Goal: Task Accomplishment & Management: Complete application form

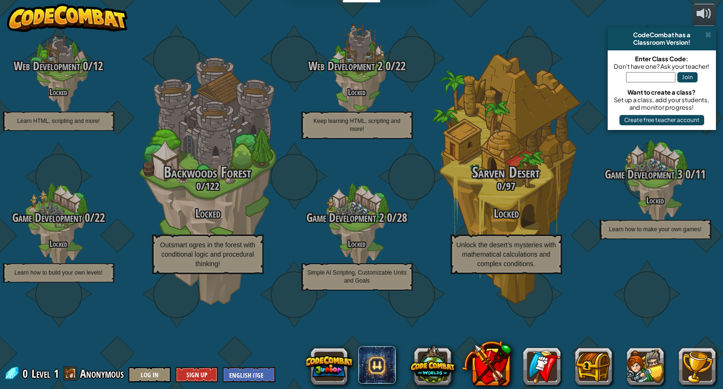
click at [661, 78] on input "text" at bounding box center [650, 77] width 49 height 10
click at [644, 76] on input "lASTmAPkING" at bounding box center [650, 77] width 49 height 10
type input "LastMapKing"
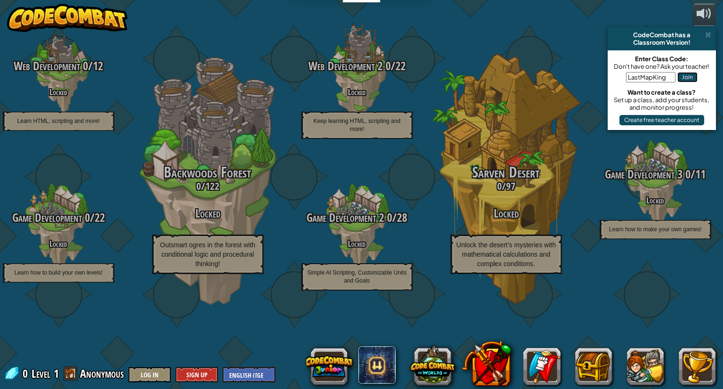
click at [682, 76] on button "Join" at bounding box center [687, 77] width 20 height 10
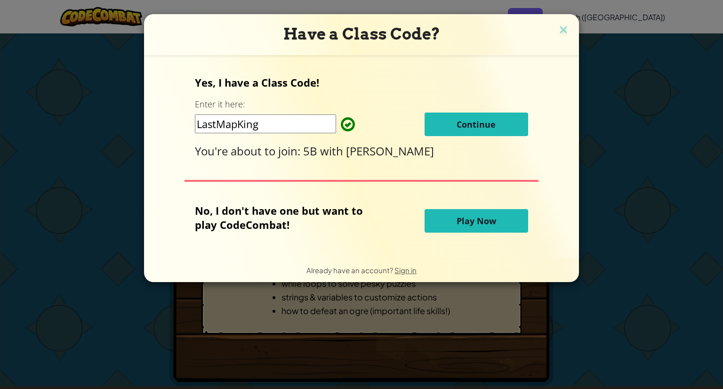
click at [482, 115] on button "Continue" at bounding box center [477, 125] width 104 height 24
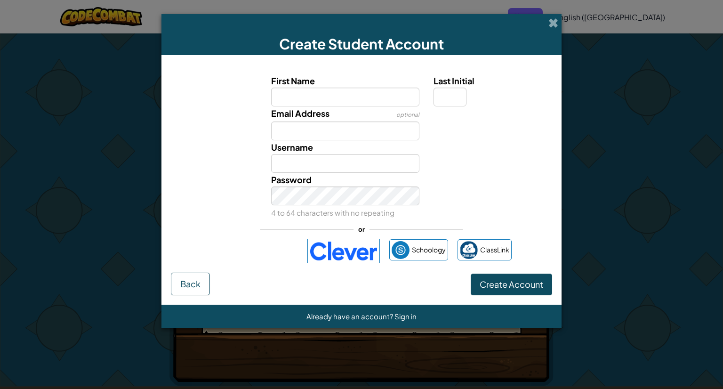
click at [466, 164] on div "Username" at bounding box center [361, 156] width 391 height 32
click at [360, 97] on input "First Name" at bounding box center [345, 97] width 149 height 19
type input "h"
type input "Hayden"
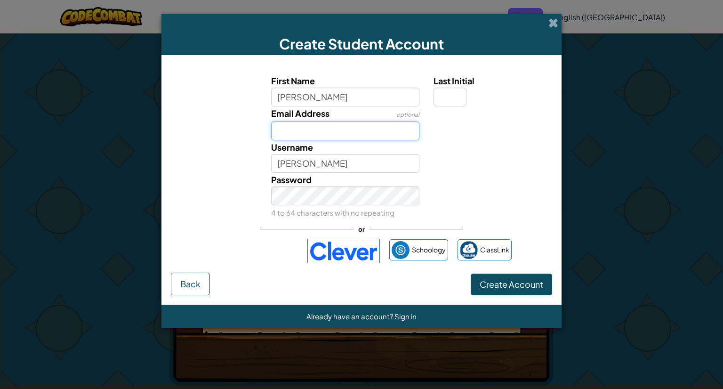
click at [329, 129] on input "Email Address" at bounding box center [345, 130] width 149 height 19
type input "HJMANC@.vic.edu.au"
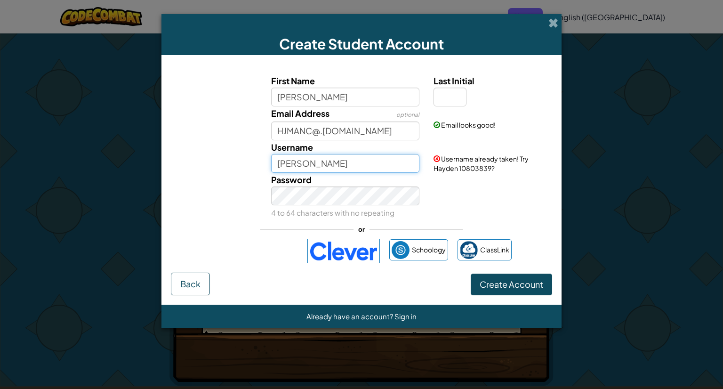
click at [321, 169] on input "Hayden" at bounding box center [345, 163] width 149 height 19
type input "H"
type input "i"
type input "b"
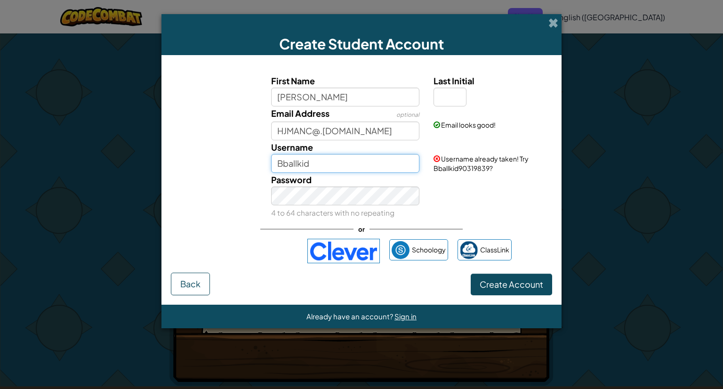
click at [359, 165] on input "Bballkid" at bounding box center [345, 163] width 149 height 19
type input "B"
click at [491, 130] on div "Email Address optional HJMANC@.vic.edu.au Email looks good!" at bounding box center [361, 123] width 391 height 34
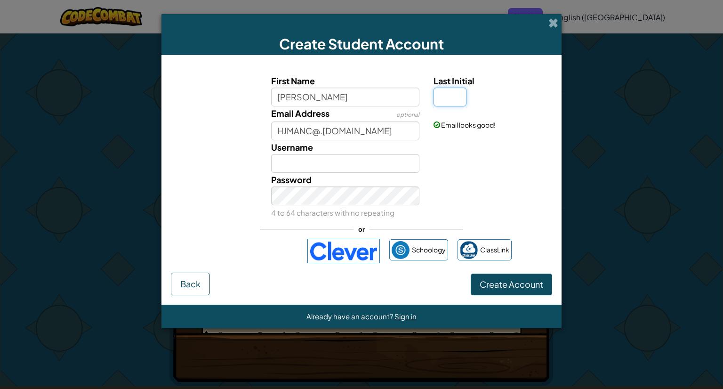
click at [454, 98] on input "Last Initial" at bounding box center [450, 97] width 33 height 19
type input "m"
type input "M"
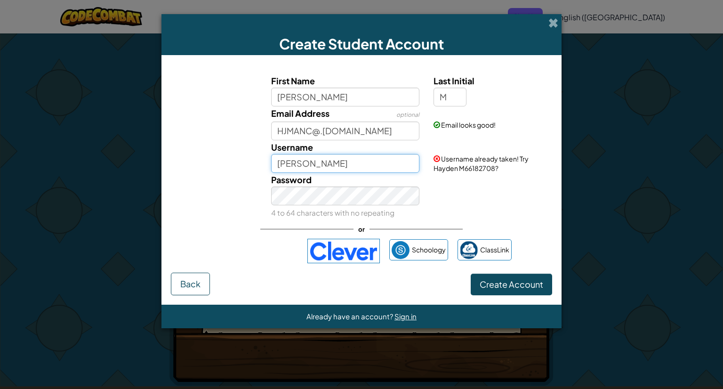
click at [396, 170] on input "[PERSON_NAME]" at bounding box center [345, 163] width 149 height 19
type input "H"
click at [557, 21] on span at bounding box center [553, 23] width 10 height 10
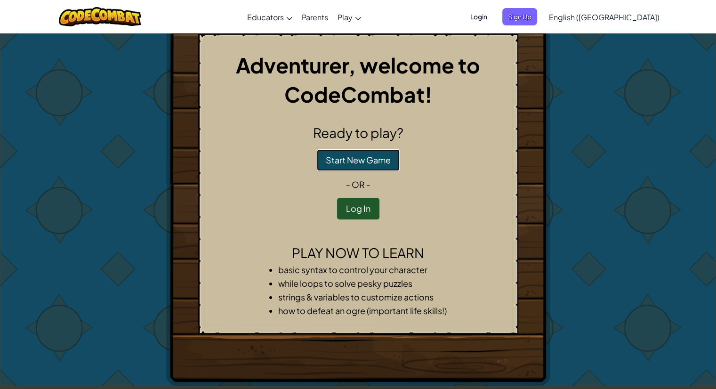
click at [338, 162] on button "Start New Game" at bounding box center [358, 160] width 83 height 22
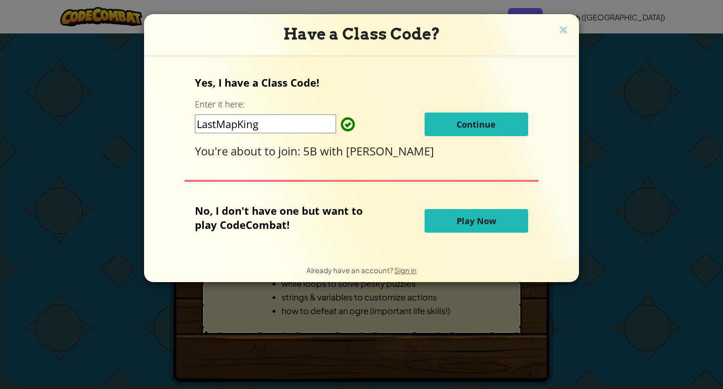
click at [508, 128] on button "Continue" at bounding box center [477, 125] width 104 height 24
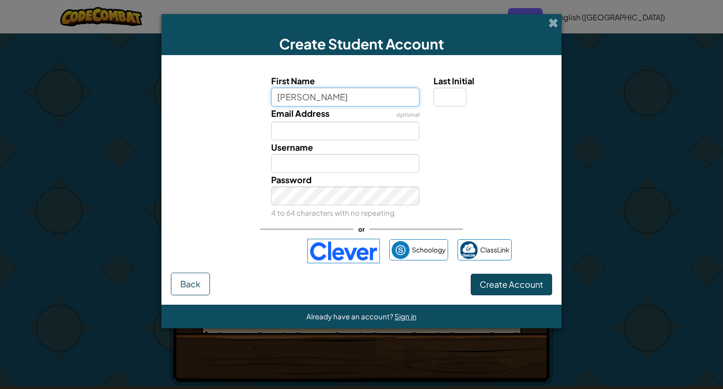
type input "Hayden"
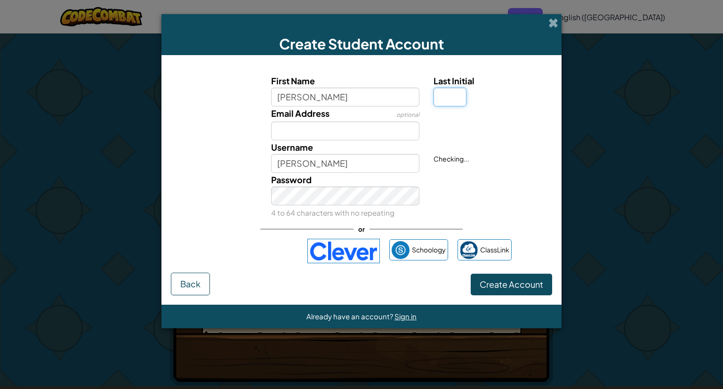
click at [447, 95] on input "Last Initial" at bounding box center [450, 97] width 33 height 19
type input "M"
type input "[PERSON_NAME]"
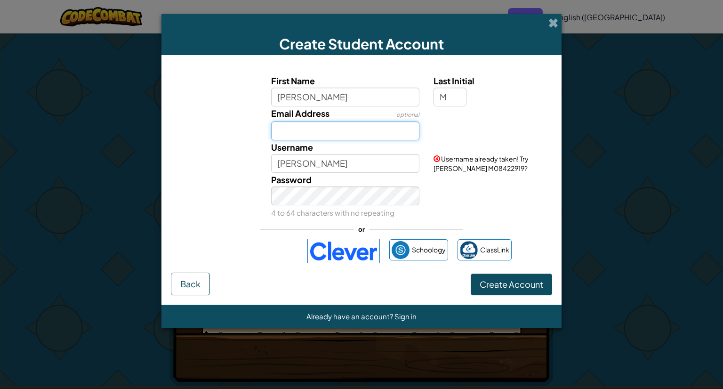
click at [314, 130] on input "Email Address" at bounding box center [345, 130] width 149 height 19
type input "HJMANC@.vic.edu.au"
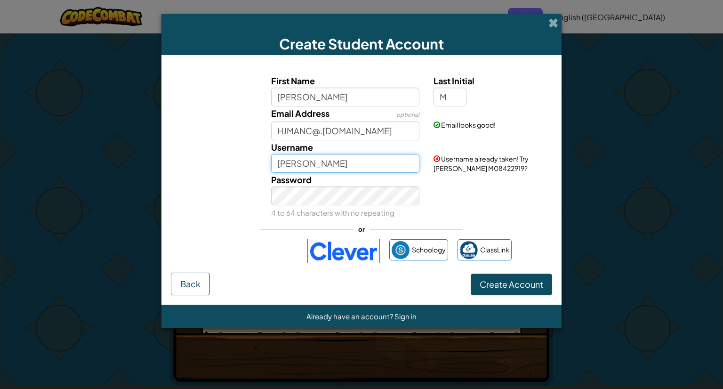
click at [340, 164] on input "[PERSON_NAME]" at bounding box center [345, 163] width 149 height 19
type input "H"
type input "h"
type input "ILIKEWATER2002"
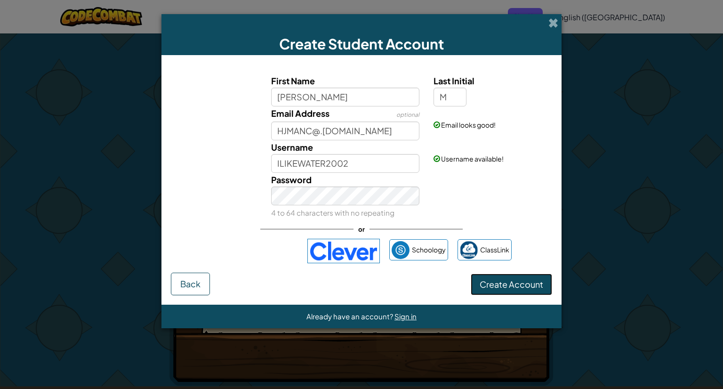
click at [528, 281] on span "Create Account" at bounding box center [512, 284] width 64 height 11
click at [383, 129] on input "HJMANC@.vic.edu.au" at bounding box center [345, 130] width 149 height 19
click at [534, 227] on div "First Name Hayden Last Initial M Email Address optional HJMANC@.vic.edu.au Emai…" at bounding box center [361, 168] width 381 height 208
click at [323, 131] on input "HJMANC@.vic.edu.au" at bounding box center [345, 130] width 149 height 19
click at [320, 130] on input "HJMANC@.vic.edu.au" at bounding box center [345, 130] width 149 height 19
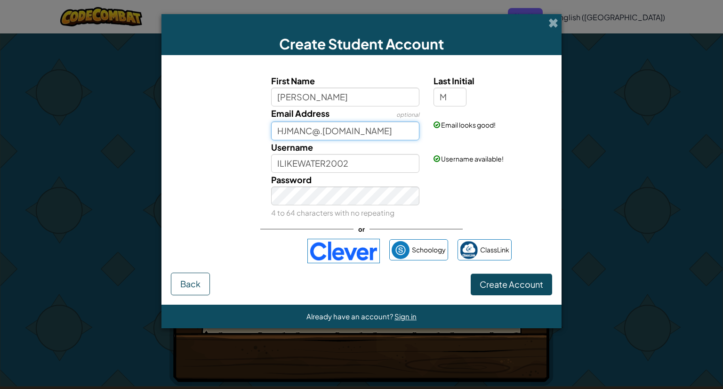
click at [324, 134] on input "HJMANC@.vic.edu.au" at bounding box center [345, 130] width 149 height 19
type input "HJMANC@schools.vic.edu.au"
click at [510, 279] on span "Create Account" at bounding box center [512, 284] width 64 height 11
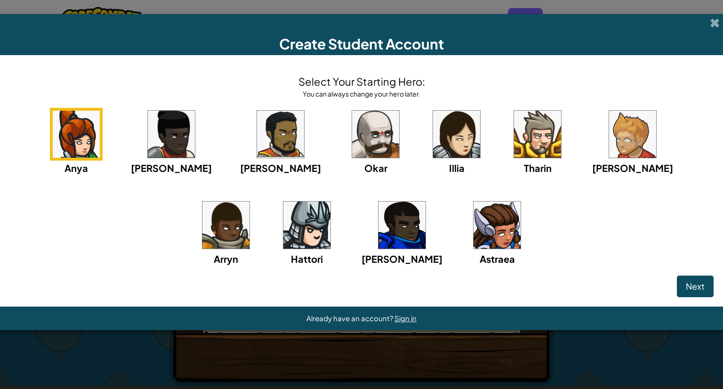
click at [132, 211] on div "Anya Ida Alejandro Okar Illia Tharin Ned Arryn Hattori Gordon Astraea" at bounding box center [361, 199] width 704 height 182
click at [514, 134] on img at bounding box center [537, 134] width 47 height 47
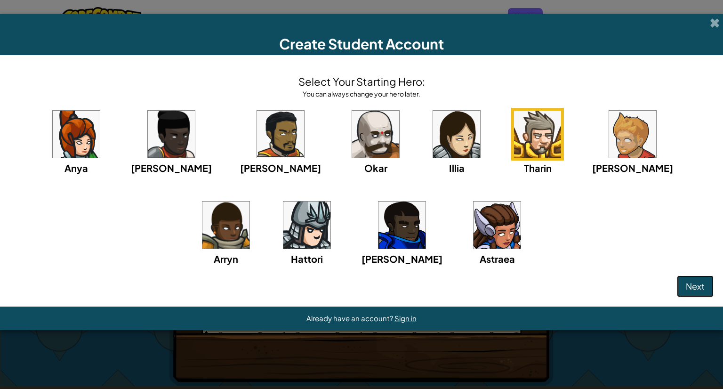
click at [683, 281] on button "Next" at bounding box center [695, 286] width 37 height 22
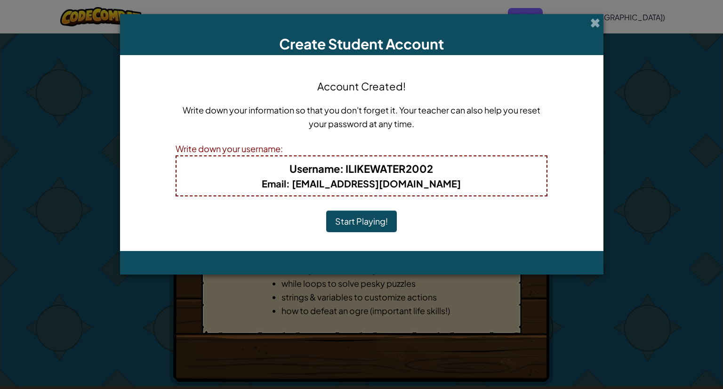
click at [379, 218] on button "Start Playing!" at bounding box center [361, 221] width 71 height 22
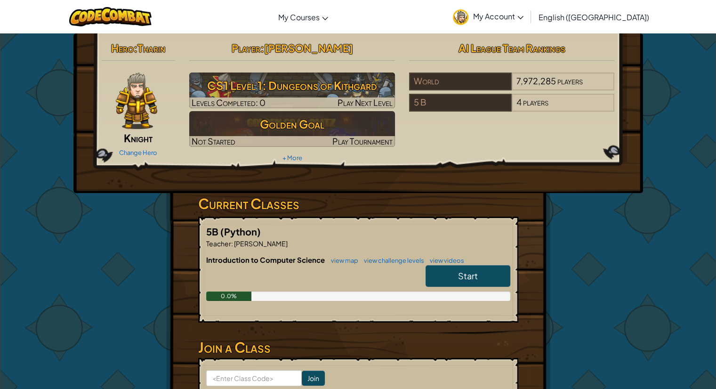
click at [457, 271] on link "Start" at bounding box center [468, 276] width 85 height 22
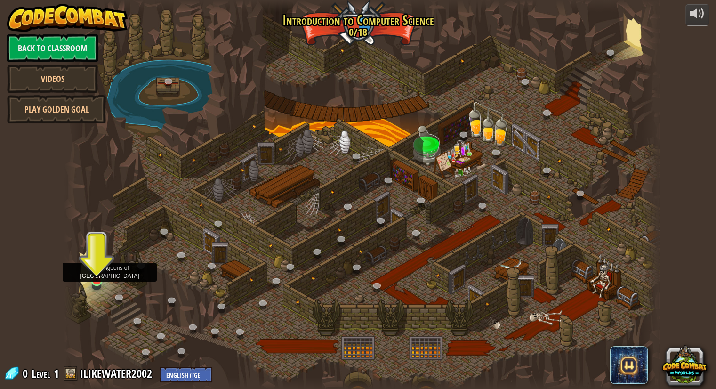
click at [101, 270] on img at bounding box center [97, 262] width 16 height 35
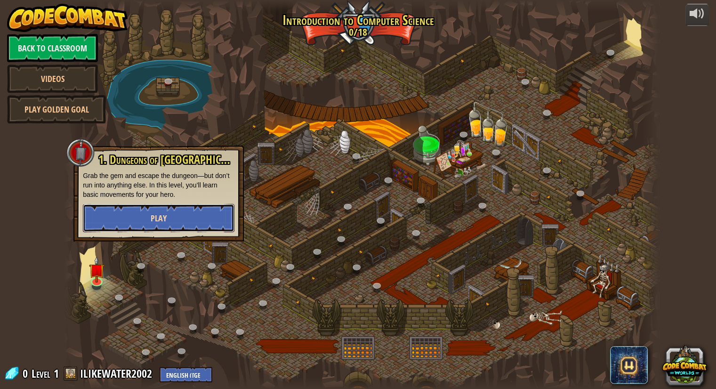
click at [137, 218] on button "Play" at bounding box center [159, 218] width 152 height 28
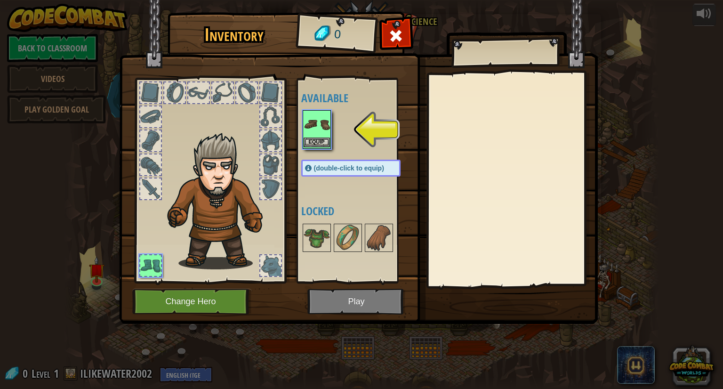
click at [324, 123] on img at bounding box center [317, 124] width 26 height 26
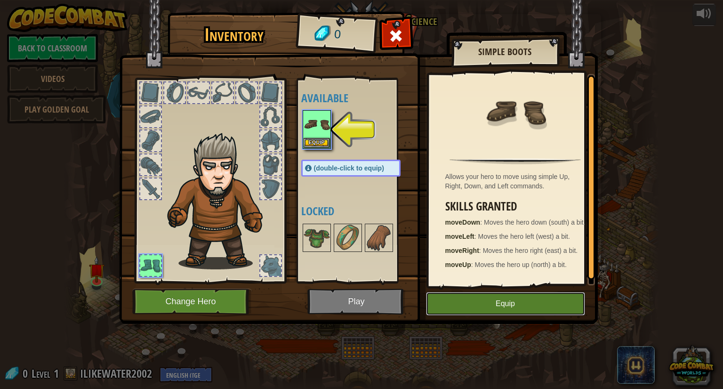
click at [475, 301] on button "Equip" at bounding box center [505, 304] width 159 height 24
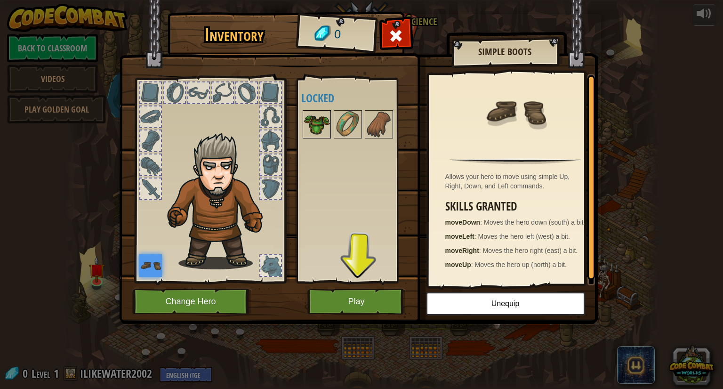
click at [319, 119] on img at bounding box center [317, 124] width 26 height 26
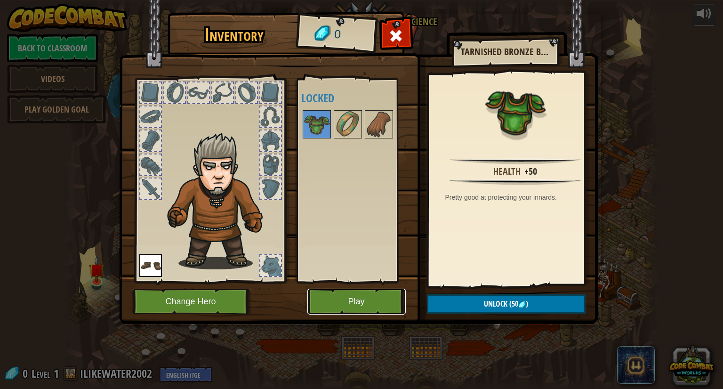
click at [360, 298] on button "Play" at bounding box center [356, 302] width 98 height 26
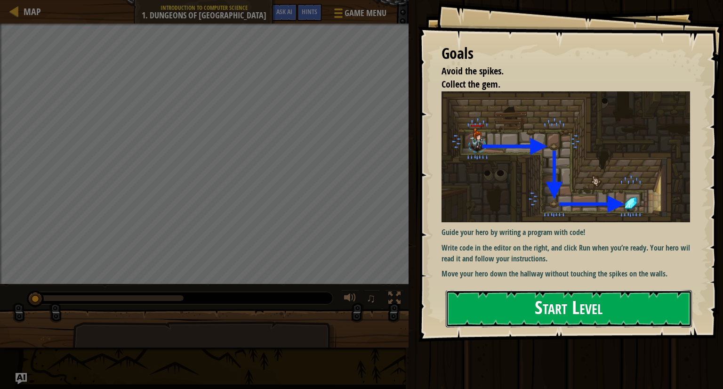
click at [561, 308] on button "Start Level" at bounding box center [569, 308] width 246 height 37
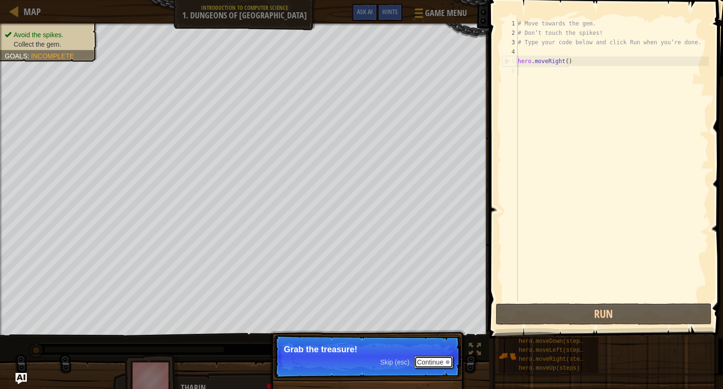
click at [424, 362] on button "Continue" at bounding box center [433, 362] width 39 height 12
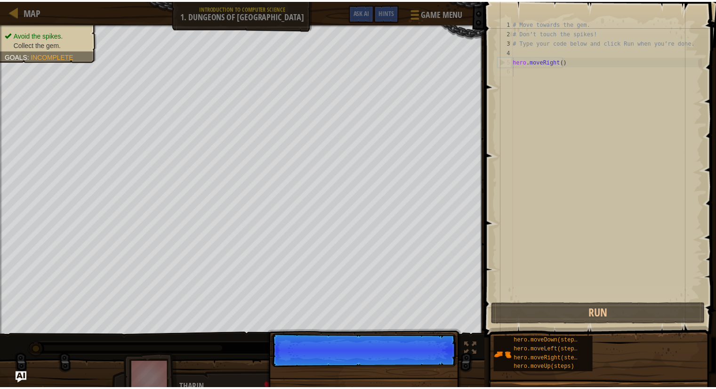
scroll to position [4, 0]
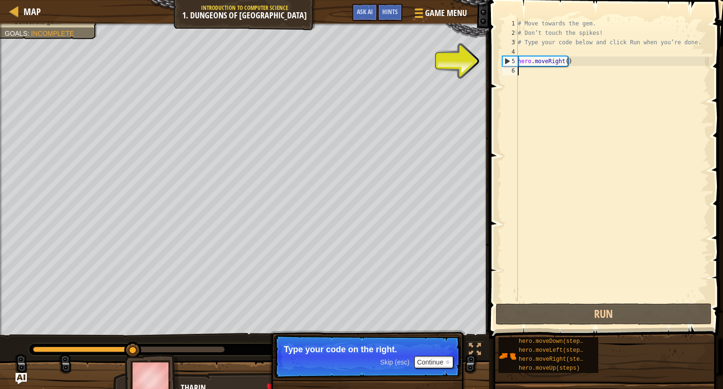
click at [524, 73] on div "# Move towards the gem. # Don’t touch the spikes! # Type your code below and cl…" at bounding box center [612, 169] width 193 height 301
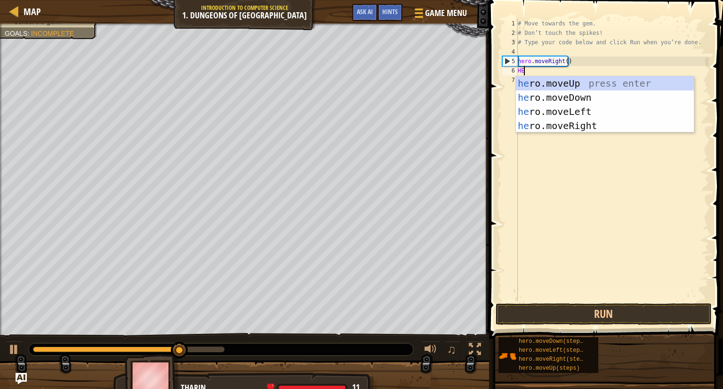
type textarea "HER"
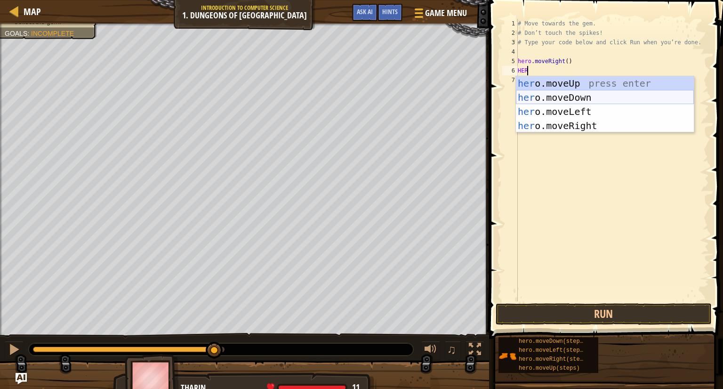
click at [558, 93] on div "her o.moveUp press enter her o.moveDown press enter her o.moveLeft press enter …" at bounding box center [605, 118] width 178 height 85
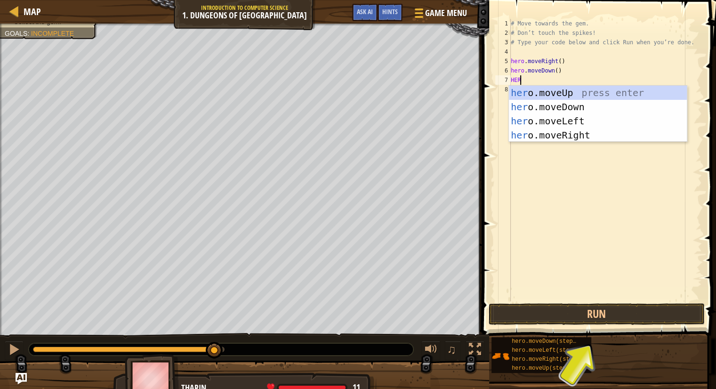
type textarea "HERO"
click at [574, 135] on div "hero .moveUp press enter hero .moveDown press enter hero .moveLeft press enter …" at bounding box center [598, 128] width 178 height 85
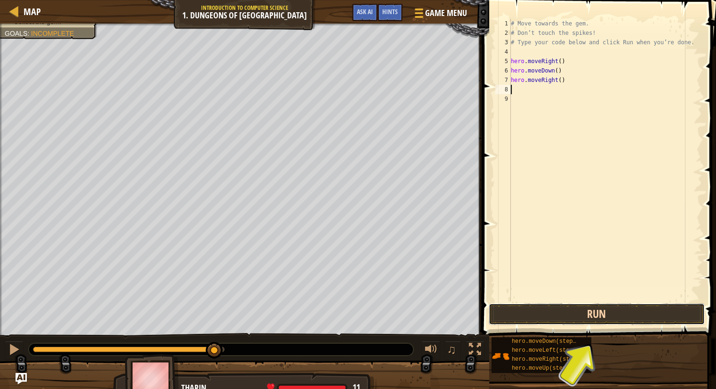
click at [610, 316] on button "Run" at bounding box center [597, 314] width 216 height 22
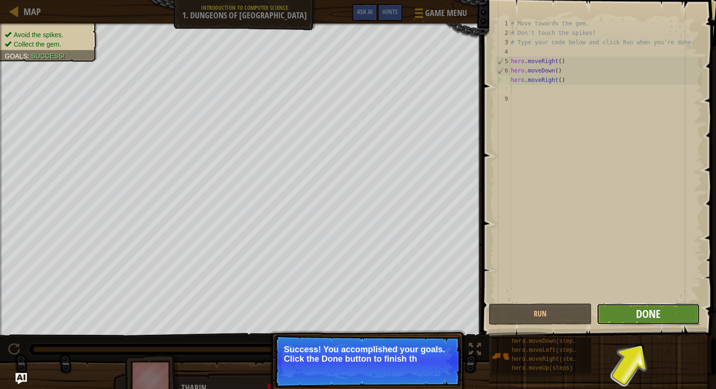
click at [650, 311] on span "Done" at bounding box center [648, 313] width 24 height 15
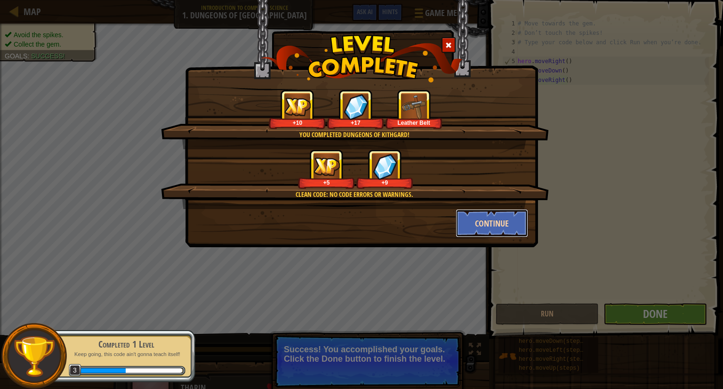
click at [487, 218] on button "Continue" at bounding box center [492, 223] width 73 height 28
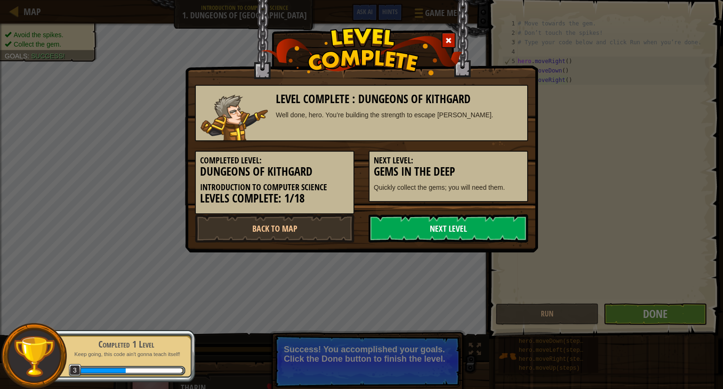
click at [424, 221] on link "Next Level" at bounding box center [449, 228] width 160 height 28
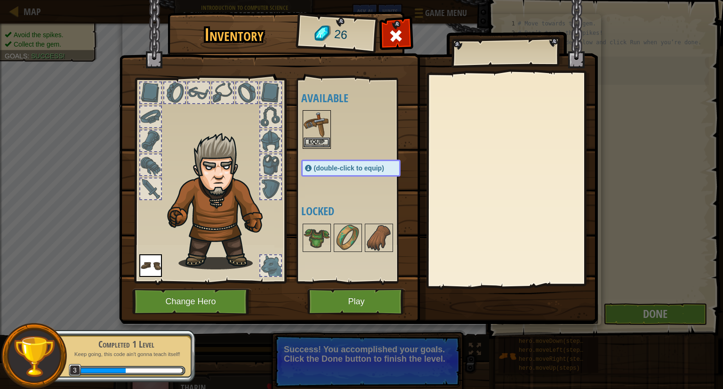
click at [316, 132] on img at bounding box center [317, 124] width 26 height 26
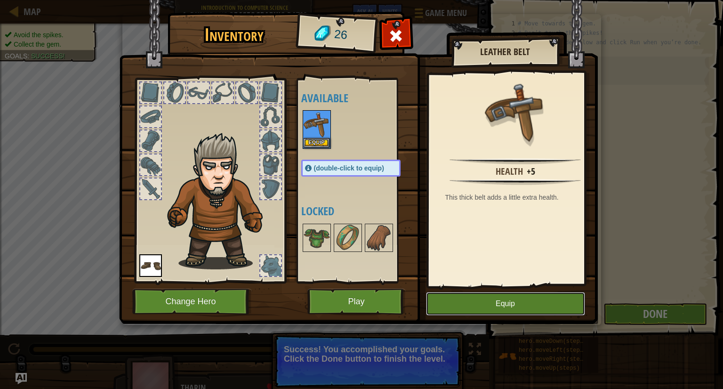
click at [458, 295] on button "Equip" at bounding box center [505, 304] width 159 height 24
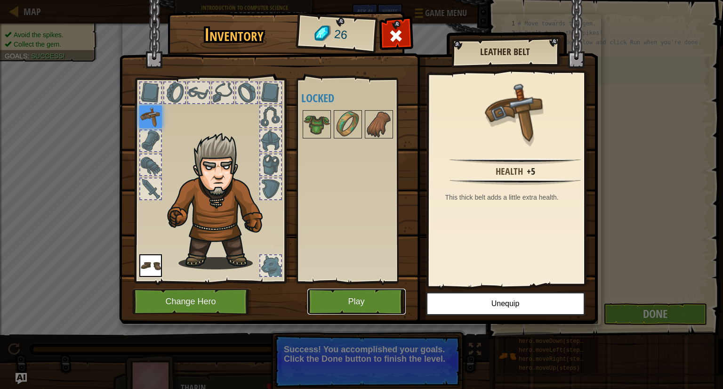
click at [368, 289] on button "Play" at bounding box center [356, 302] width 98 height 26
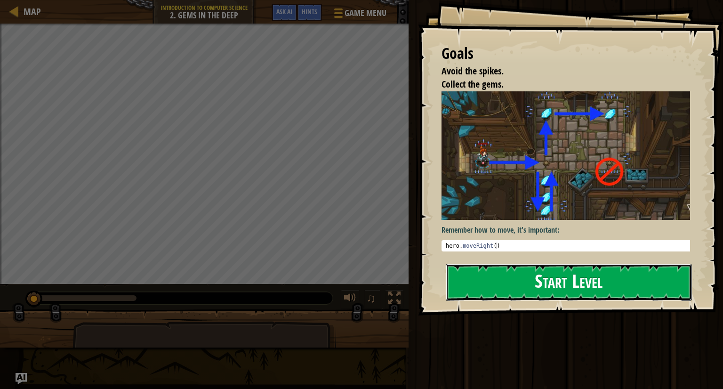
click at [508, 274] on button "Start Level" at bounding box center [569, 282] width 246 height 37
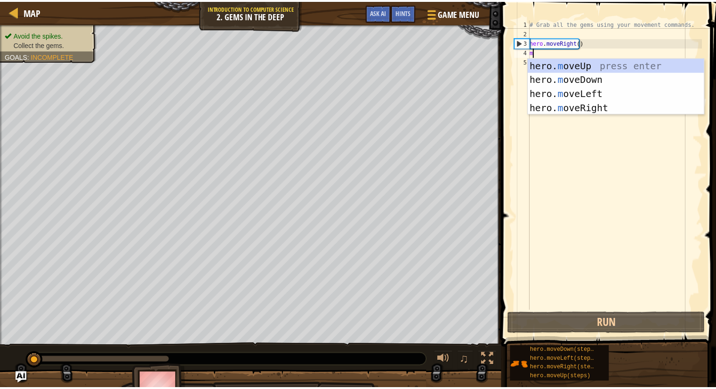
scroll to position [4, 0]
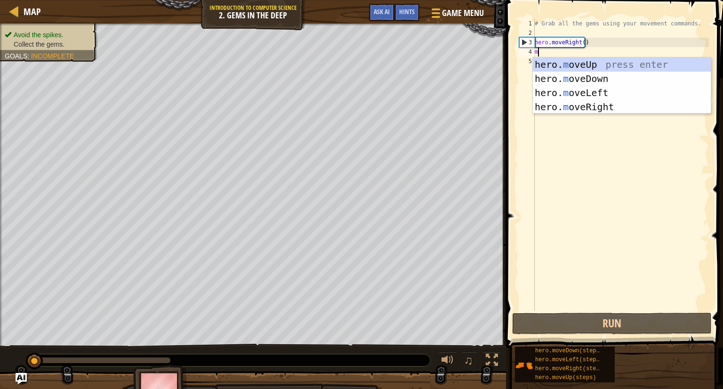
type textarea "mo"
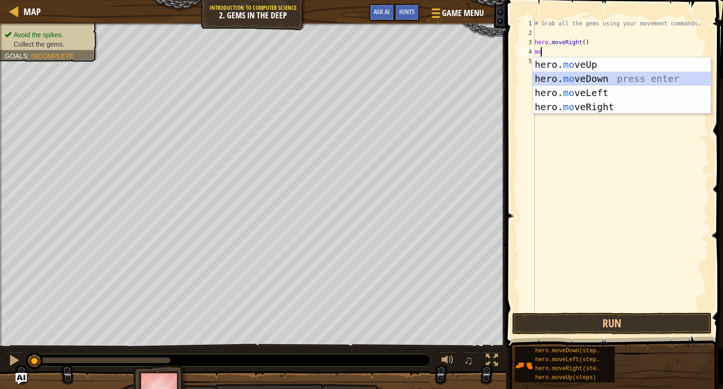
click at [600, 76] on div "hero. mo veUp press enter hero. mo veDown press enter hero. mo veLeft press ent…" at bounding box center [622, 99] width 178 height 85
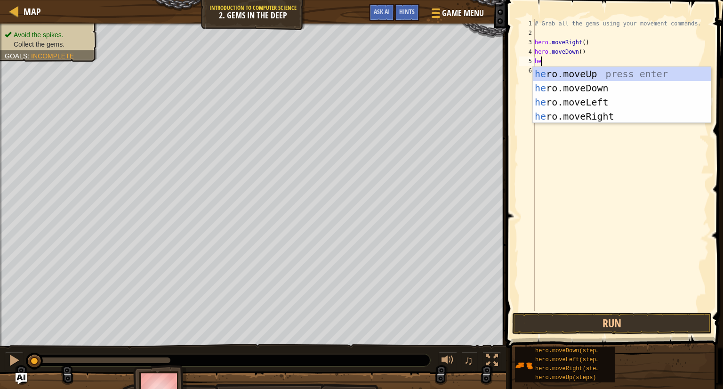
type textarea "her"
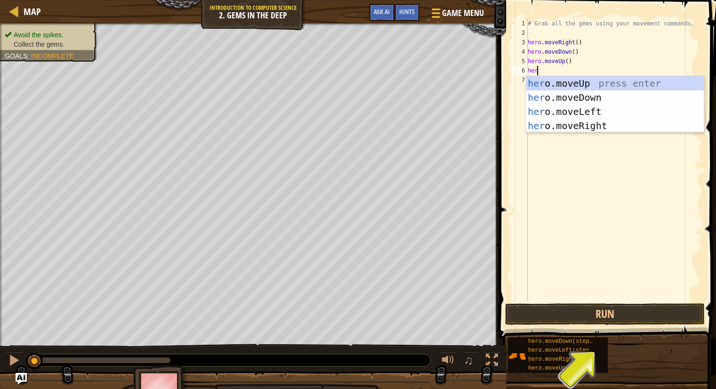
type textarea "hero"
click at [569, 81] on div "hero .moveUp press enter hero .moveDown press enter hero .moveLeft press enter …" at bounding box center [615, 118] width 178 height 85
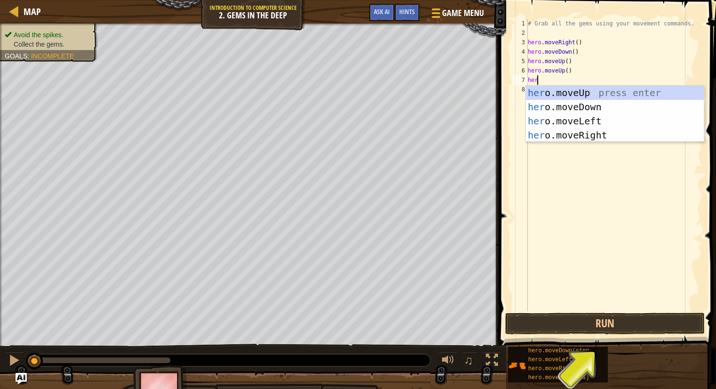
type textarea "hero"
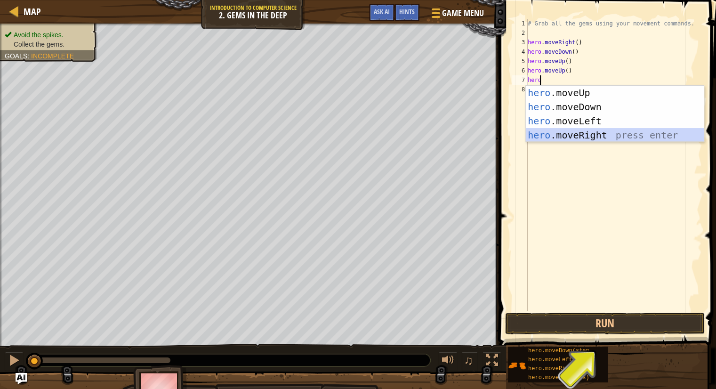
click at [615, 134] on div "hero .moveUp press enter hero .moveDown press enter hero .moveLeft press enter …" at bounding box center [615, 128] width 178 height 85
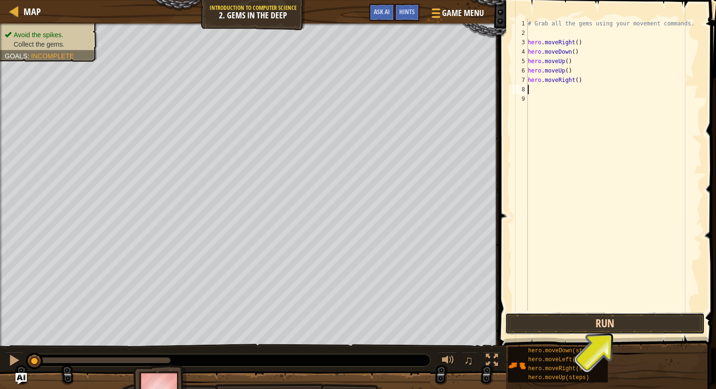
click at [585, 321] on button "Run" at bounding box center [605, 324] width 200 height 22
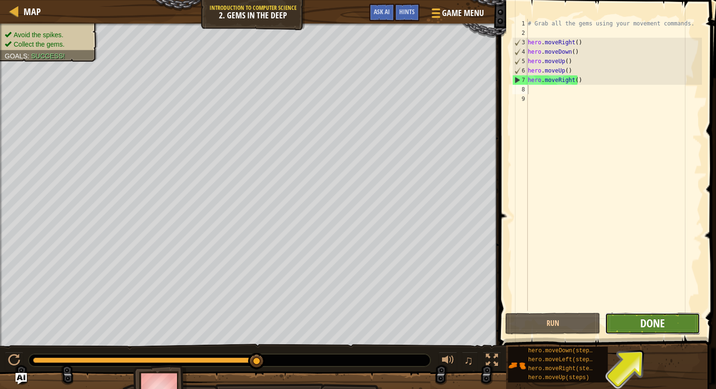
click at [648, 323] on span "Done" at bounding box center [652, 322] width 24 height 15
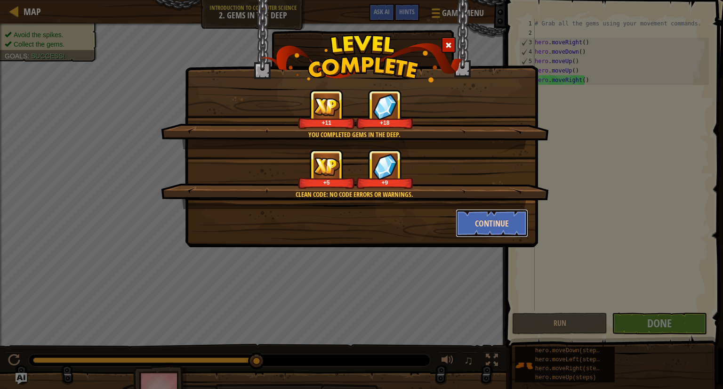
click at [507, 223] on button "Continue" at bounding box center [492, 223] width 73 height 28
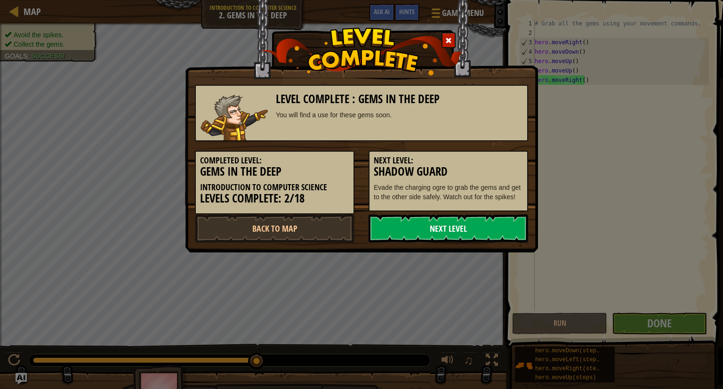
click at [424, 224] on link "Next Level" at bounding box center [449, 228] width 160 height 28
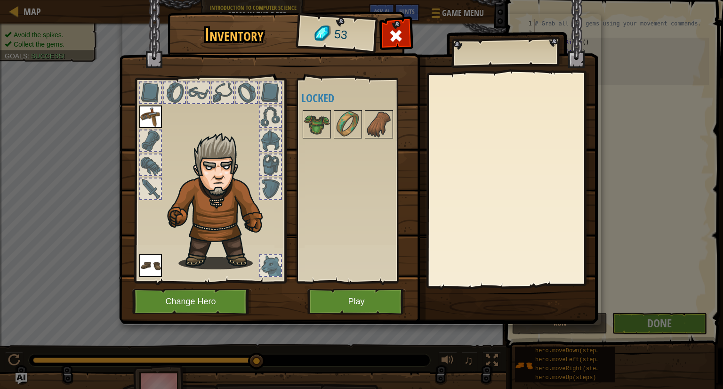
click at [433, 55] on img at bounding box center [358, 153] width 479 height 342
click at [317, 115] on img at bounding box center [317, 124] width 26 height 26
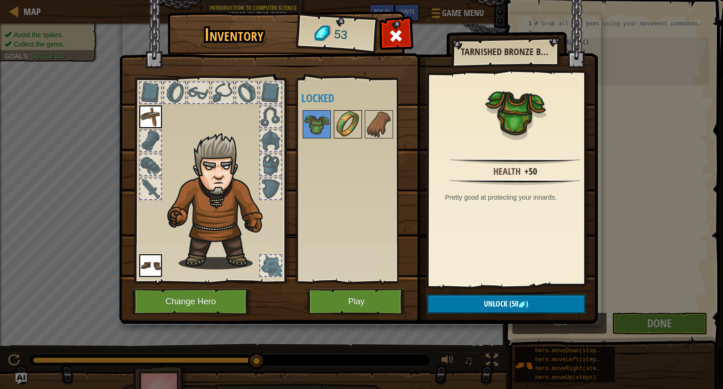
click at [345, 121] on img at bounding box center [348, 124] width 26 height 26
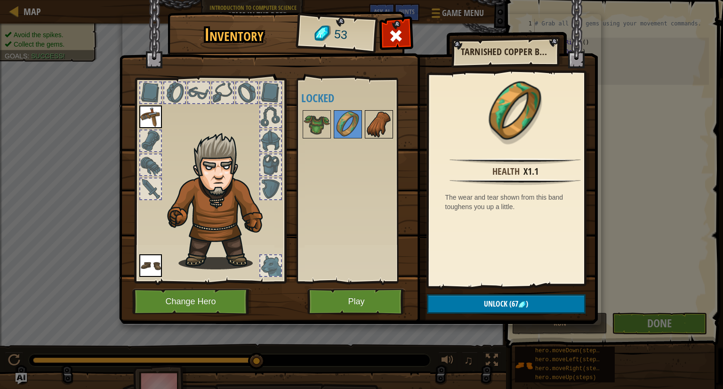
click at [368, 125] on img at bounding box center [379, 124] width 26 height 26
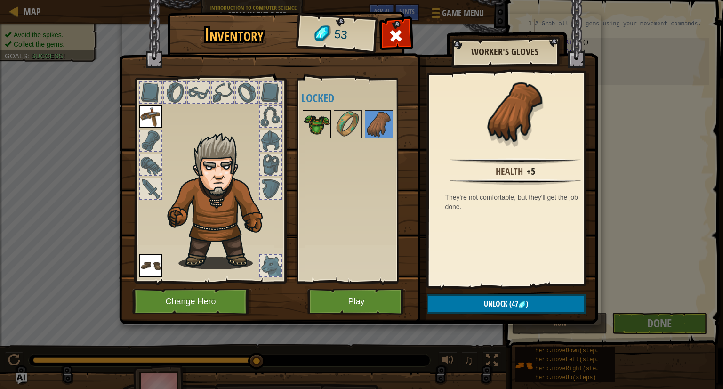
click at [322, 123] on img at bounding box center [317, 124] width 26 height 26
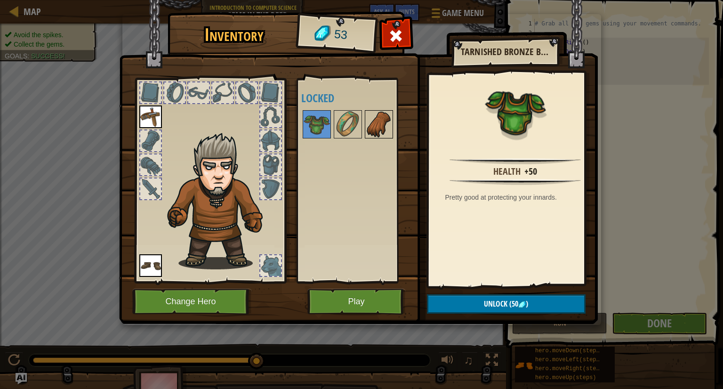
click at [374, 122] on img at bounding box center [379, 124] width 26 height 26
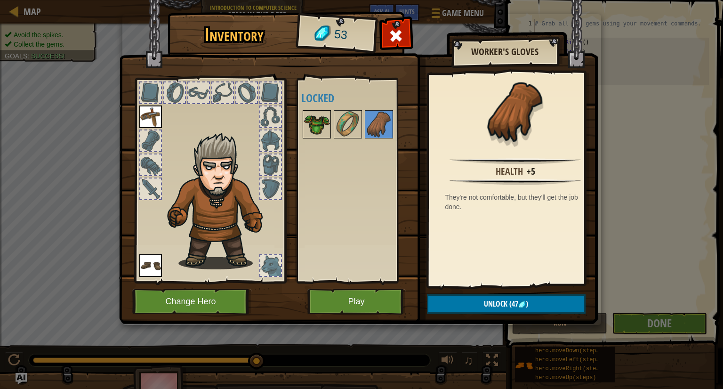
click at [313, 128] on img at bounding box center [317, 124] width 26 height 26
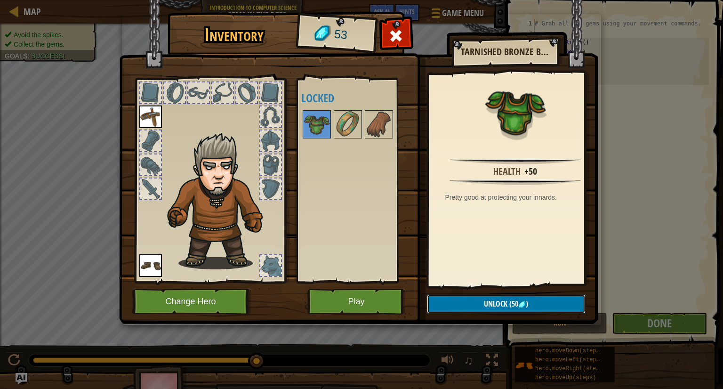
click at [483, 302] on button "Unlock (50 )" at bounding box center [506, 303] width 159 height 19
click at [469, 293] on img at bounding box center [358, 153] width 479 height 342
click at [467, 299] on button "Unlock" at bounding box center [506, 303] width 159 height 19
click at [467, 299] on button "Confirm" at bounding box center [506, 303] width 159 height 19
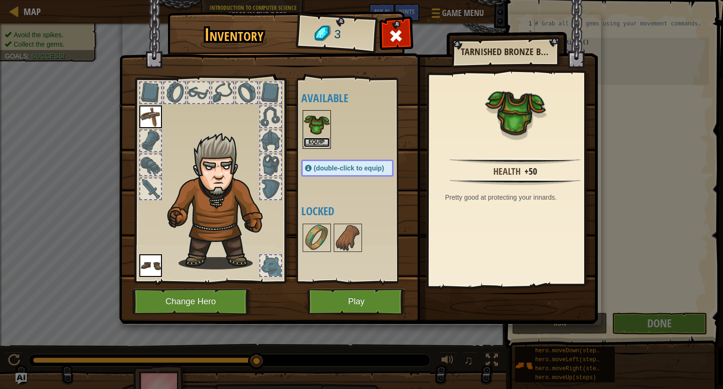
click at [318, 142] on button "Equip" at bounding box center [317, 142] width 26 height 10
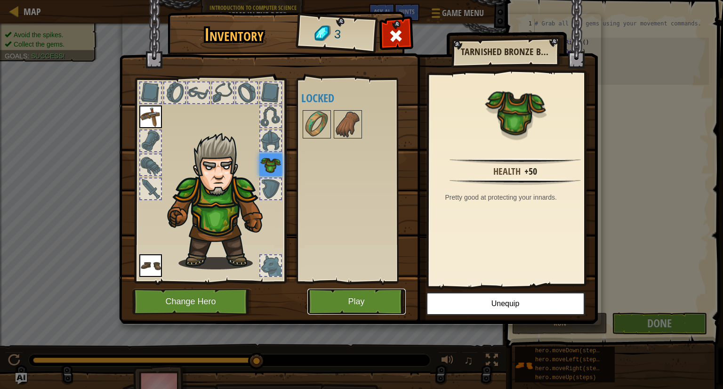
click at [375, 298] on button "Play" at bounding box center [356, 302] width 98 height 26
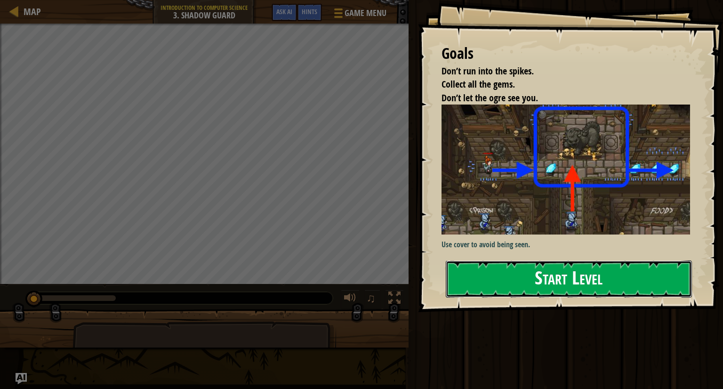
click at [517, 275] on button "Start Level" at bounding box center [569, 278] width 246 height 37
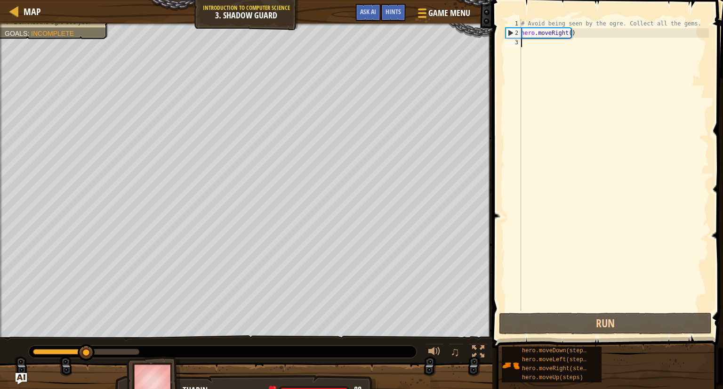
scroll to position [4, 0]
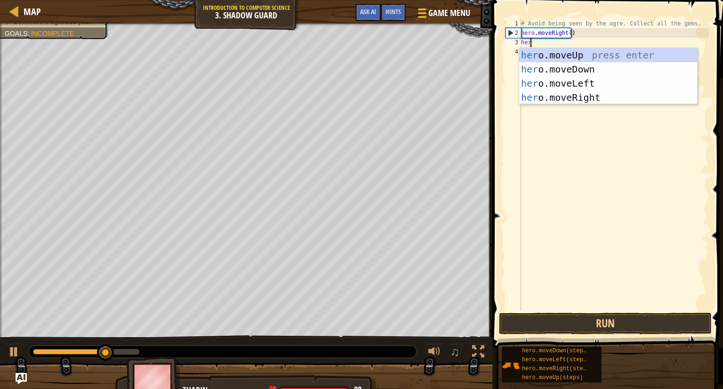
type textarea "hero"
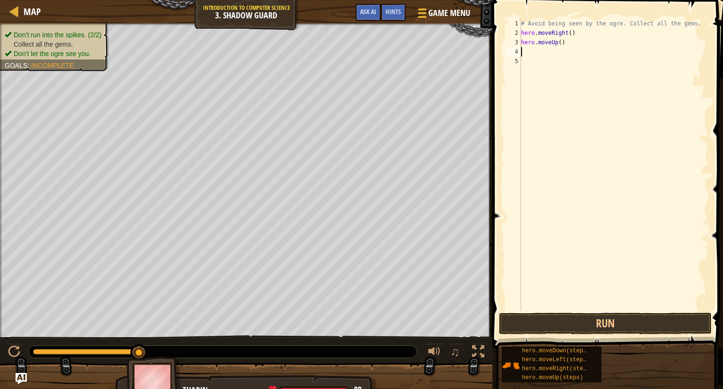
type textarea "he"
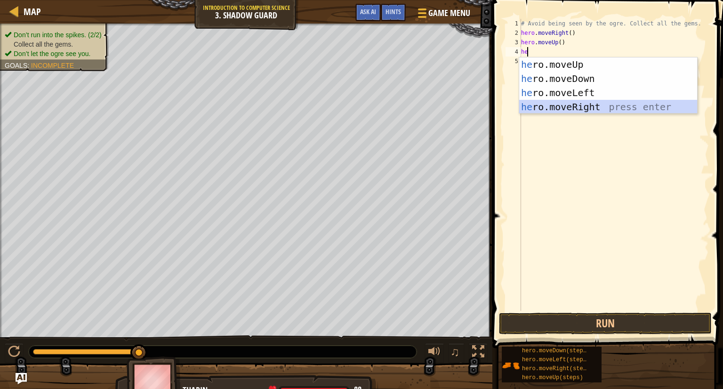
click at [529, 108] on div "he ro.moveUp press enter he ro.moveDown press enter he ro.moveLeft press enter …" at bounding box center [608, 99] width 178 height 85
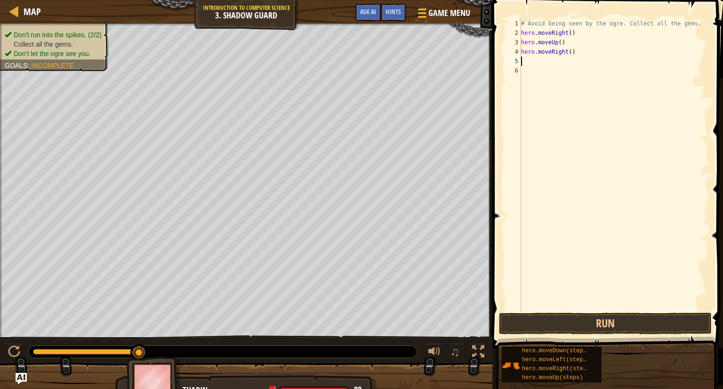
type textarea "d"
type textarea "r"
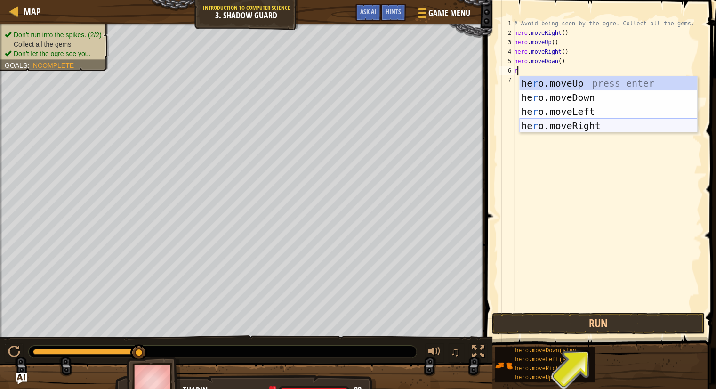
click at [548, 123] on div "he r o.moveUp press enter he r o.moveDown press enter he r o.moveLeft press ent…" at bounding box center [608, 118] width 178 height 85
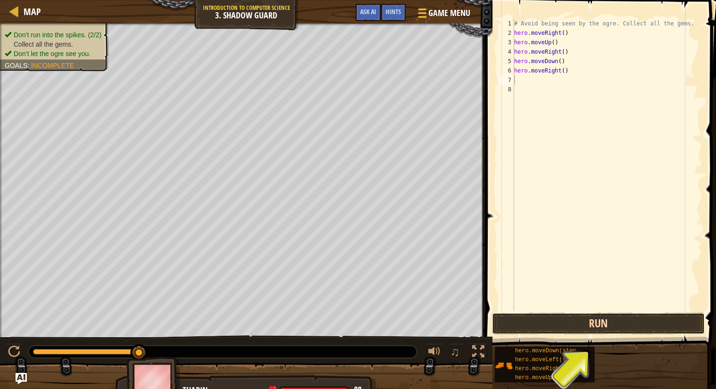
click at [578, 315] on button "Run" at bounding box center [598, 324] width 213 height 22
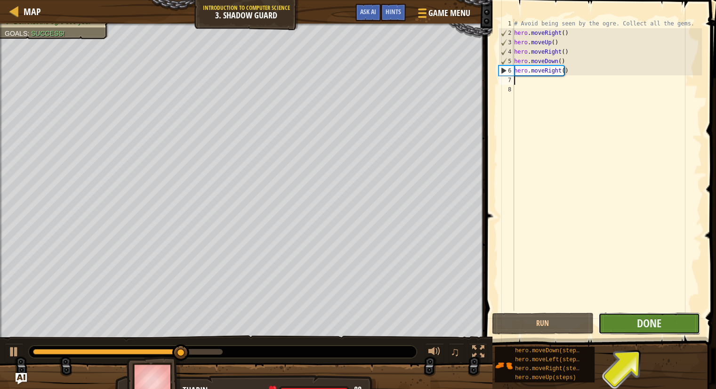
click at [667, 319] on button "Done" at bounding box center [649, 324] width 102 height 22
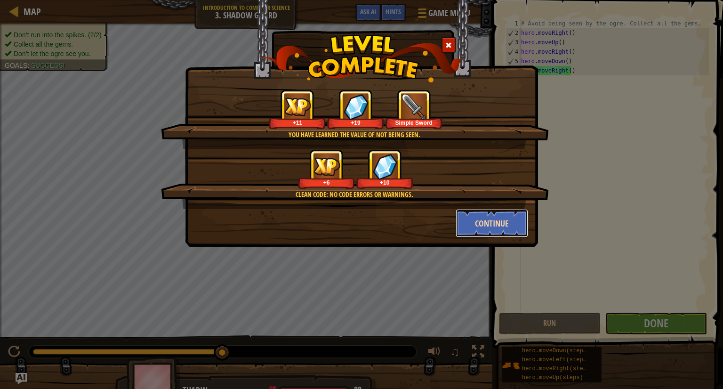
click at [492, 217] on button "Continue" at bounding box center [492, 223] width 73 height 28
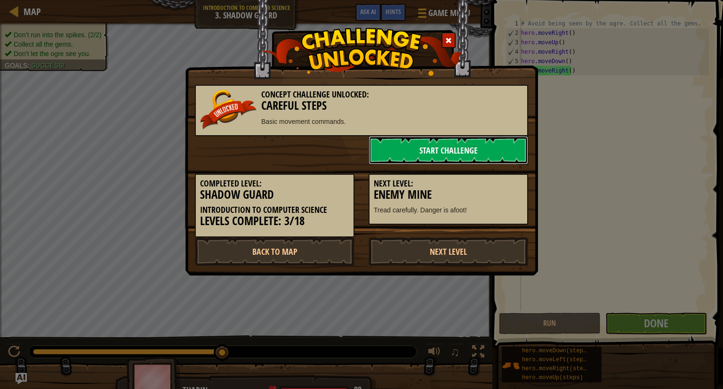
click at [389, 148] on link "Start Challenge" at bounding box center [449, 150] width 160 height 28
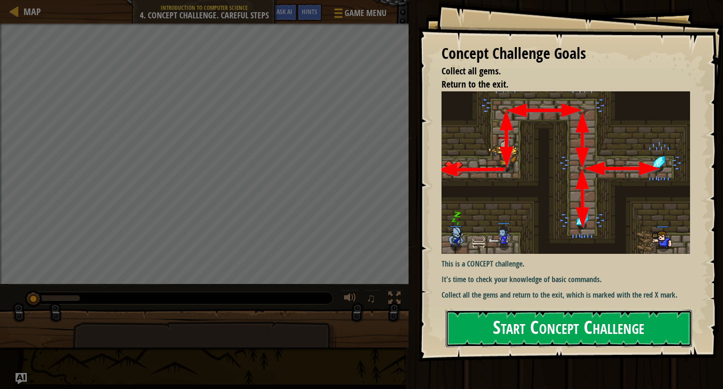
click at [527, 320] on button "Start Concept Challenge" at bounding box center [569, 328] width 246 height 37
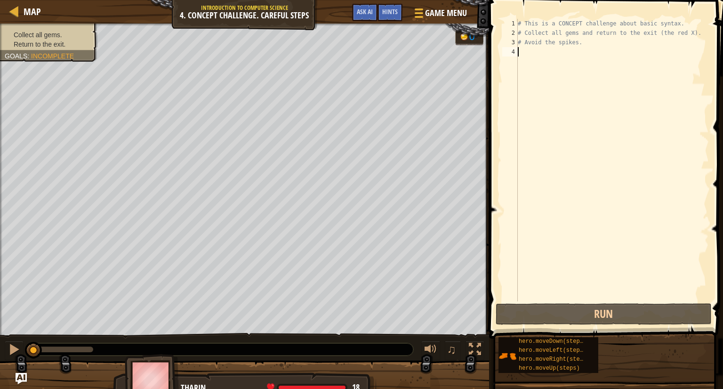
type textarea "h"
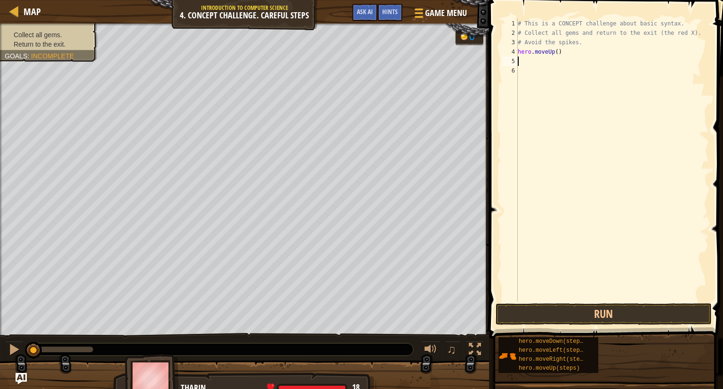
type textarea "r"
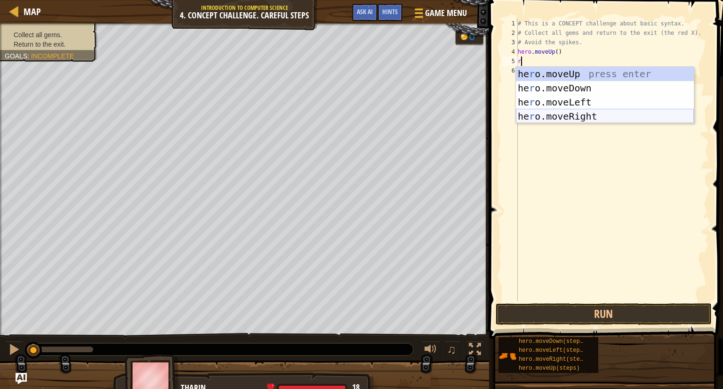
click at [581, 119] on div "he r o.moveUp press enter he r o.moveDown press enter he r o.moveLeft press ent…" at bounding box center [605, 109] width 178 height 85
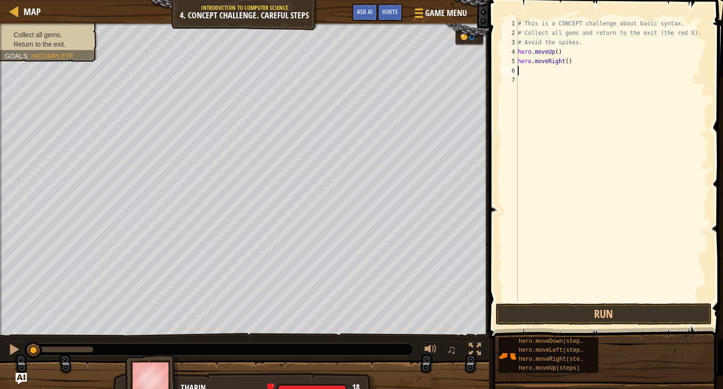
type textarea "i"
type textarea "d"
type textarea "u"
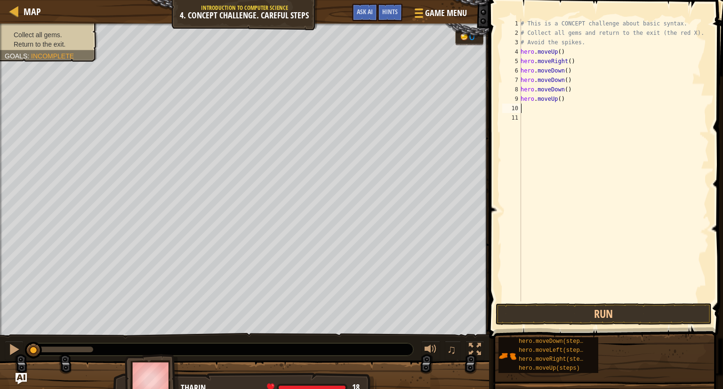
type textarea "u"
click at [564, 112] on div "# This is a CONCEPT challenge about basic syntax. # Collect all gems and return…" at bounding box center [614, 169] width 190 height 301
type textarea "h"
type textarea "r"
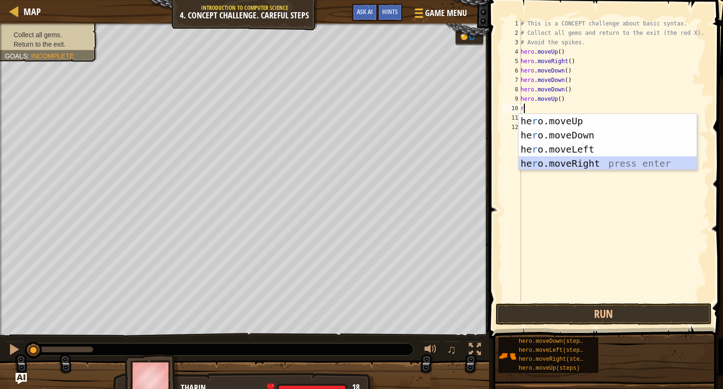
click at [580, 167] on div "he r o.moveUp press enter he r o.moveDown press enter he r o.moveLeft press ent…" at bounding box center [608, 156] width 178 height 85
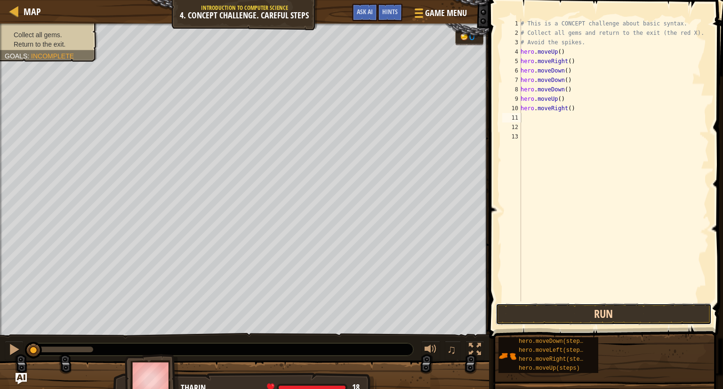
click at [612, 307] on button "Run" at bounding box center [604, 314] width 216 height 22
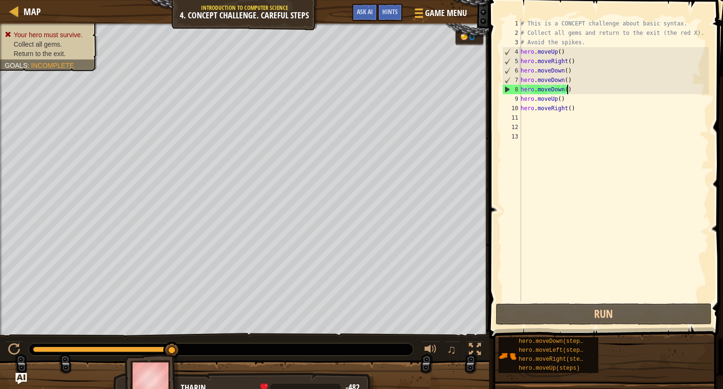
click at [568, 89] on div "# This is a CONCEPT challenge about basic syntax. # Collect all gems and return…" at bounding box center [614, 169] width 190 height 301
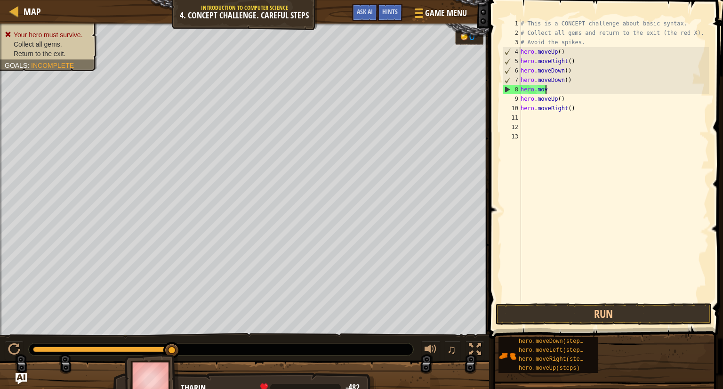
type textarea "h"
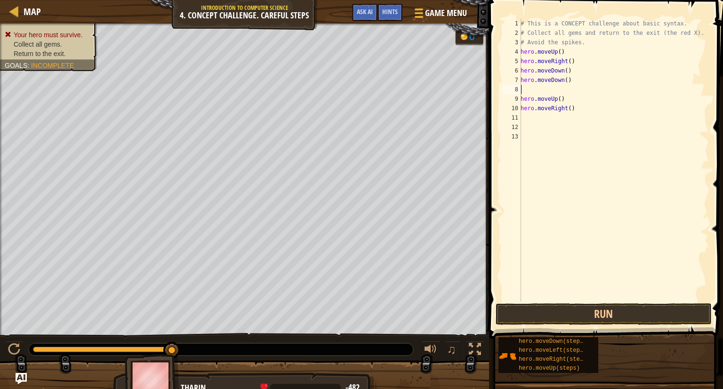
click at [595, 111] on div "# This is a CONCEPT challenge about basic syntax. # Collect all gems and return…" at bounding box center [614, 169] width 190 height 301
click at [516, 95] on div "9" at bounding box center [511, 98] width 19 height 9
click at [520, 100] on div "9" at bounding box center [511, 98] width 19 height 9
click at [525, 84] on div "# This is a CONCEPT challenge about basic syntax. # Collect all gems and return…" at bounding box center [614, 169] width 190 height 301
type textarea "hero.moveDown()"
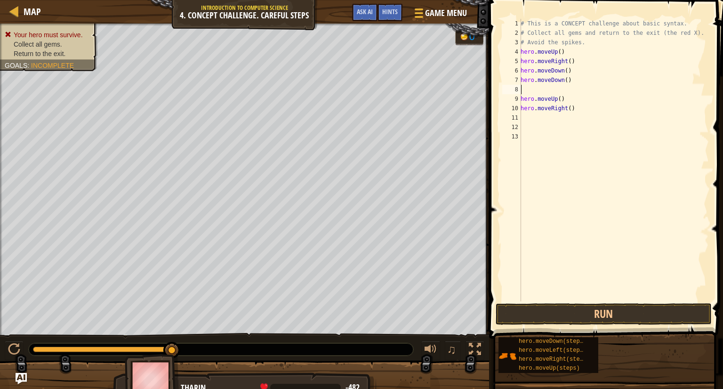
click at [525, 93] on div "# This is a CONCEPT challenge about basic syntax. # Collect all gems and return…" at bounding box center [614, 169] width 190 height 301
type textarea "hero.moveDown()"
click at [556, 312] on button "Run" at bounding box center [604, 314] width 216 height 22
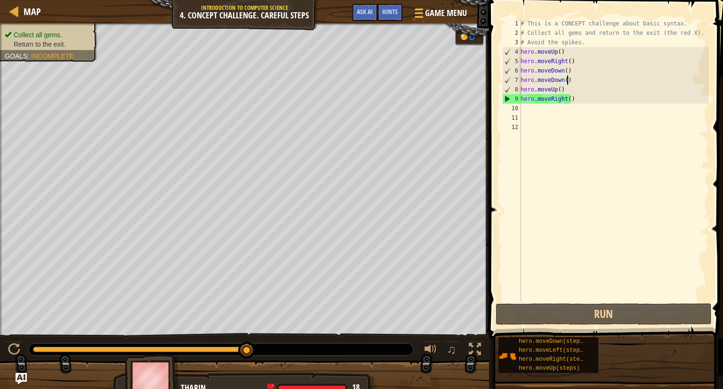
click at [529, 115] on div "# This is a CONCEPT challenge about basic syntax. # Collect all gems and return…" at bounding box center [614, 169] width 190 height 301
click at [525, 108] on div "# This is a CONCEPT challenge about basic syntax. # Collect all gems and return…" at bounding box center [614, 169] width 190 height 301
type textarea "l"
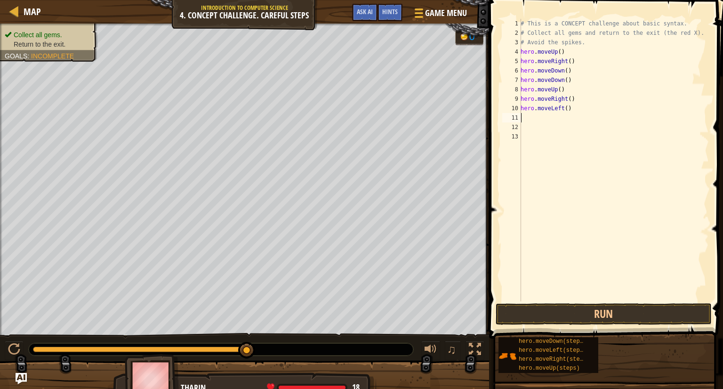
type textarea "p"
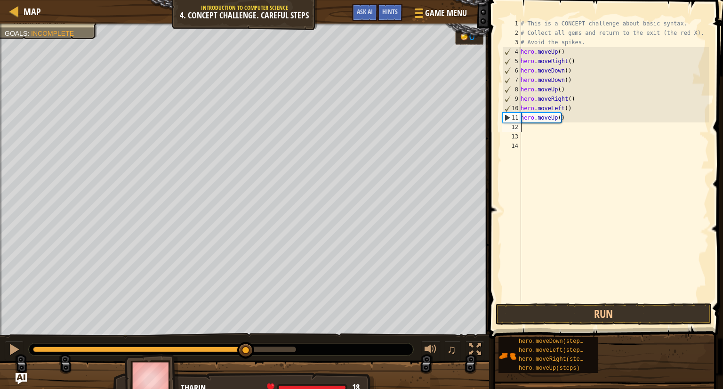
type textarea "r"
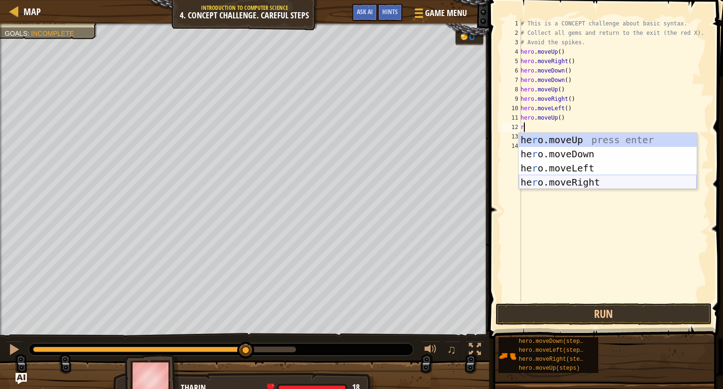
click at [546, 183] on div "he r o.moveUp press enter he r o.moveDown press enter he r o.moveLeft press ent…" at bounding box center [608, 175] width 178 height 85
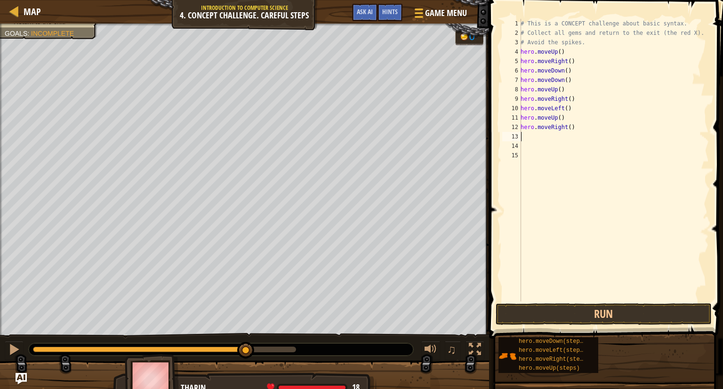
type textarea "d"
type textarea "l"
click at [557, 307] on button "Run" at bounding box center [604, 314] width 216 height 22
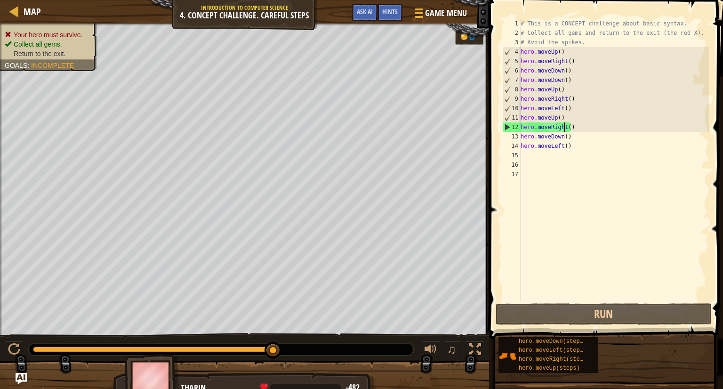
click at [564, 125] on div "# This is a CONCEPT challenge about basic syntax. # Collect all gems and return…" at bounding box center [614, 169] width 190 height 301
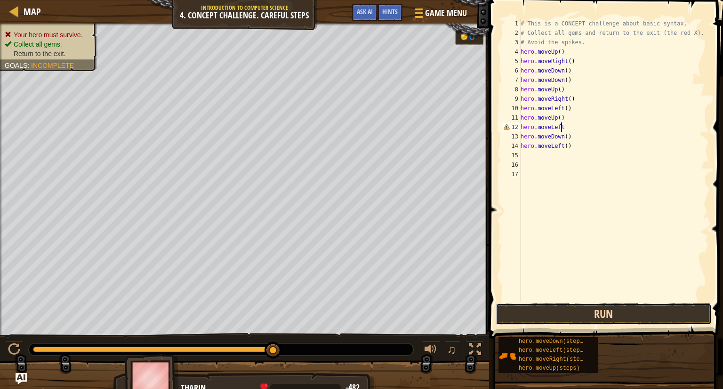
click at [600, 309] on button "Run" at bounding box center [604, 314] width 216 height 22
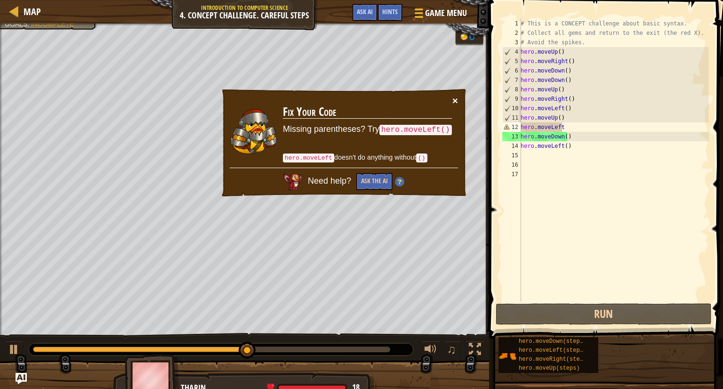
click at [454, 102] on button "×" at bounding box center [455, 101] width 6 height 10
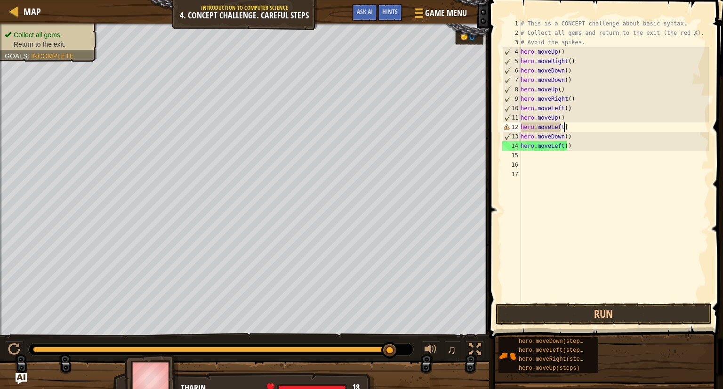
scroll to position [4, 3]
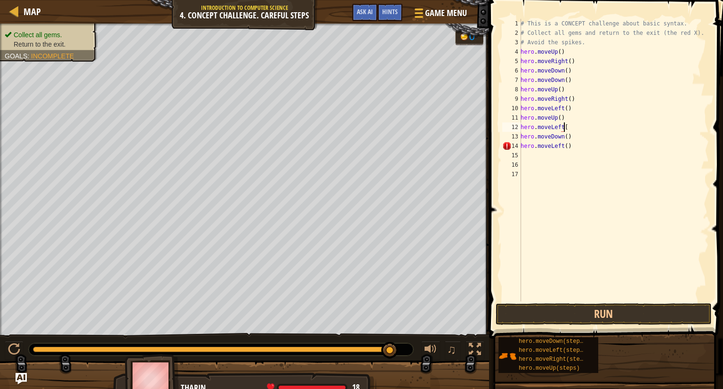
type textarea "hero.moveLeft"
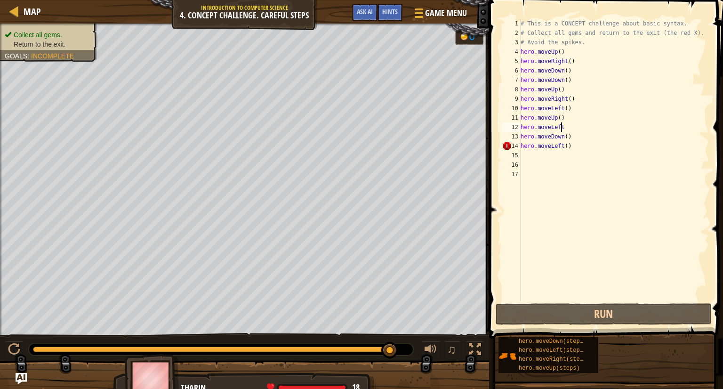
scroll to position [4, 2]
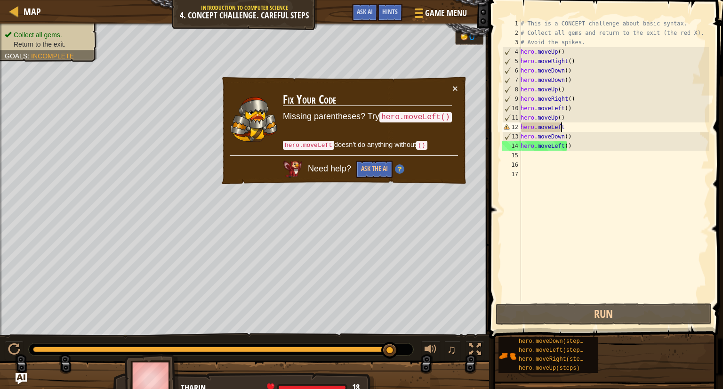
click at [422, 141] on code "()" at bounding box center [421, 145] width 11 height 9
click at [426, 145] on code "()" at bounding box center [421, 145] width 11 height 9
click at [427, 145] on code "()" at bounding box center [421, 145] width 11 height 9
drag, startPoint x: 416, startPoint y: 138, endPoint x: 435, endPoint y: 144, distance: 20.1
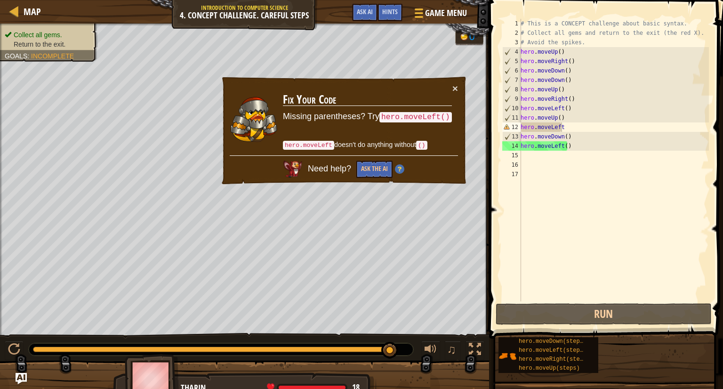
click at [435, 144] on td "Fix Your Code Missing parentheses? Try hero.moveLeft() hero.moveLeft doesn't do…" at bounding box center [367, 119] width 170 height 72
click at [426, 145] on code "()" at bounding box center [421, 145] width 11 height 9
click at [448, 86] on td "Fix Your Code Missing parentheses? Try hero.moveLeft() hero.moveLeft doesn't do…" at bounding box center [367, 119] width 170 height 72
